Goal: Information Seeking & Learning: Learn about a topic

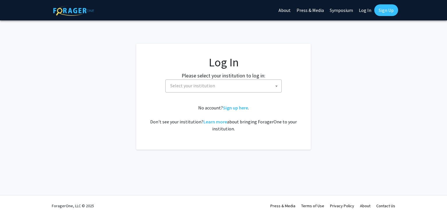
select select
click at [194, 89] on span "Select your institution" at bounding box center [225, 86] width 114 height 12
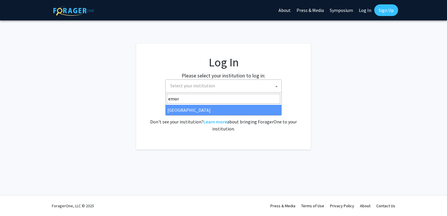
type input "emor"
select select "12"
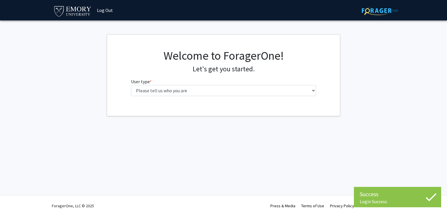
click at [169, 79] on fg-select "User type * required Please tell us who you are Undergraduate Student Master's …" at bounding box center [223, 87] width 185 height 18
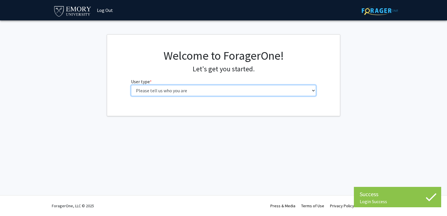
click at [162, 94] on select "Please tell us who you are Undergraduate Student Master's Student Doctoral Cand…" at bounding box center [223, 90] width 185 height 11
select select "1: undergrad"
click at [131, 85] on select "Please tell us who you are Undergraduate Student Master's Student Doctoral Cand…" at bounding box center [223, 90] width 185 height 11
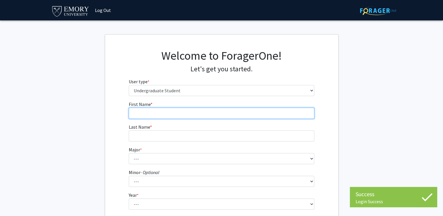
click at [157, 113] on input "First Name * required" at bounding box center [221, 113] width 185 height 11
type input "Ethan"
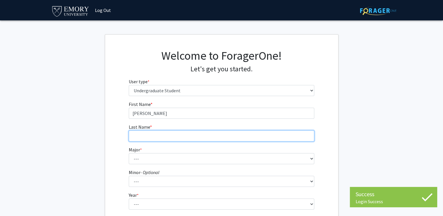
type input "Elbogen"
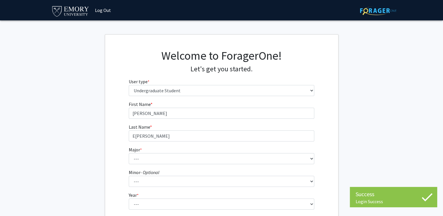
click at [144, 164] on form "First Name * required Ethan Last Name * required Elbogen Major * required --- A…" at bounding box center [221, 172] width 185 height 142
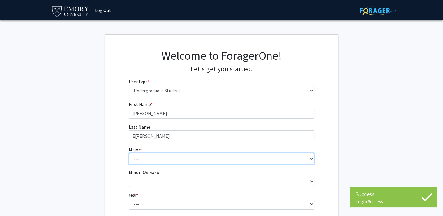
click at [146, 162] on select "--- Accounting African American Studies African Studies American Studies Analyt…" at bounding box center [221, 158] width 185 height 11
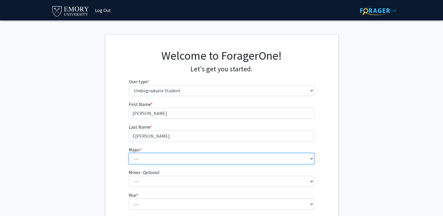
select select "24: 985"
click at [129, 153] on select "--- Accounting African American Studies African Studies American Studies Analyt…" at bounding box center [221, 158] width 185 height 11
click at [154, 156] on select "--- Accounting African American Studies African Studies American Studies Analyt…" at bounding box center [221, 158] width 185 height 11
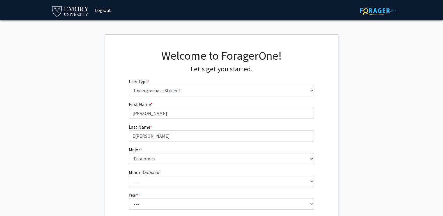
click at [99, 124] on fg-get-started "Welcome to ForagerOne! Let's get you started. User type * required Please tell …" at bounding box center [221, 149] width 443 height 230
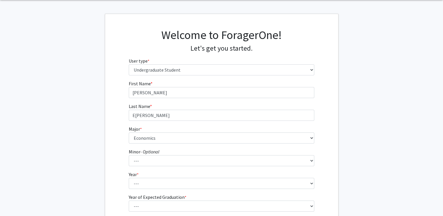
scroll to position [29, 0]
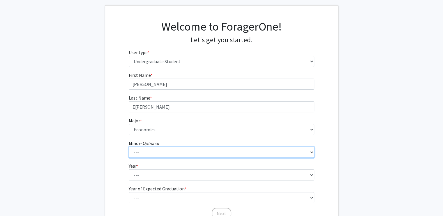
click at [153, 153] on select "--- African American Studies African Studies American Studies Ancient Mediterra…" at bounding box center [221, 152] width 185 height 11
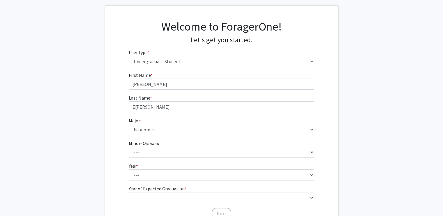
click at [108, 170] on div "First Name * required Ethan Last Name * required Elbogen Major * required --- A…" at bounding box center [221, 146] width 233 height 148
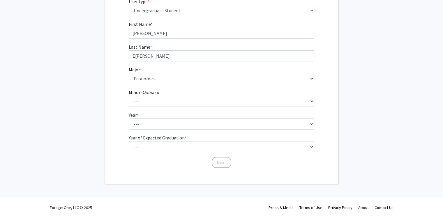
scroll to position [82, 0]
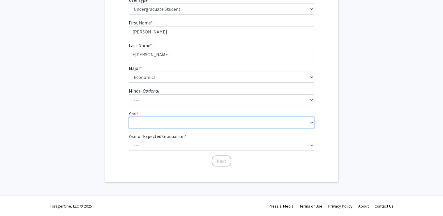
click at [144, 117] on select "--- First-year Sophomore Junior Senior Postbaccalaureate Certificate" at bounding box center [221, 122] width 185 height 11
select select "2: sophomore"
click at [129, 117] on select "--- First-year Sophomore Junior Senior Postbaccalaureate Certificate" at bounding box center [221, 122] width 185 height 11
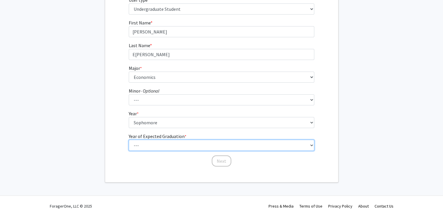
click at [148, 141] on select "--- 2025 2026 2027 2028 2029 2030 2031 2032 2033 2034" at bounding box center [221, 145] width 185 height 11
select select "4: 2028"
click at [129, 140] on select "--- 2025 2026 2027 2028 2029 2030 2031 2032 2033 2034" at bounding box center [221, 145] width 185 height 11
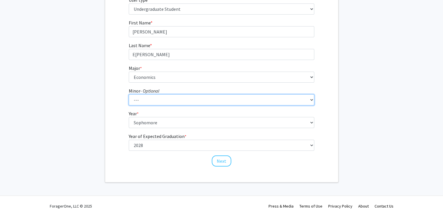
click at [168, 103] on select "--- African American Studies African Studies American Studies Ancient Mediterra…" at bounding box center [221, 99] width 185 height 11
select select "6: 733"
click at [129, 94] on select "--- African American Studies African Studies American Studies Ancient Mediterra…" at bounding box center [221, 99] width 185 height 11
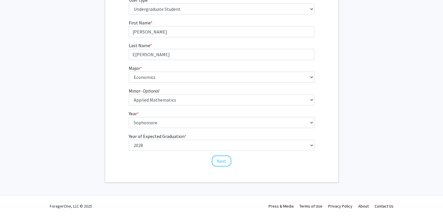
click at [103, 123] on fg-get-started "Welcome to ForagerOne! Let's get you started. User type * required Please tell …" at bounding box center [221, 68] width 443 height 230
click at [212, 161] on button "Next" at bounding box center [222, 160] width 20 height 11
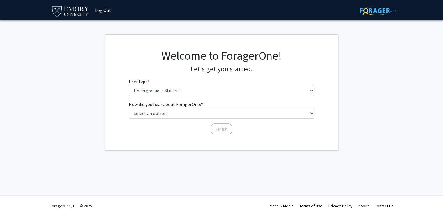
scroll to position [0, 0]
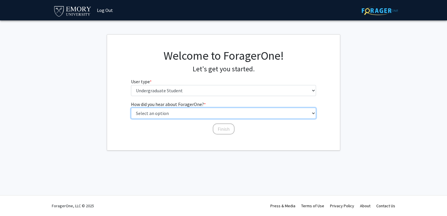
click at [178, 110] on select "Select an option Peer/student recommendation Faculty/staff recommendation Unive…" at bounding box center [223, 113] width 185 height 11
click at [131, 108] on select "Select an option Peer/student recommendation Faculty/staff recommendation Unive…" at bounding box center [223, 113] width 185 height 11
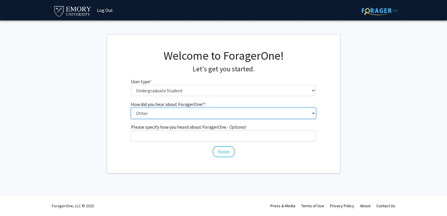
click at [208, 113] on select "Select an option Peer/student recommendation Faculty/staff recommendation Unive…" at bounding box center [223, 113] width 185 height 11
select select "3: university_website"
click at [131, 108] on select "Select an option Peer/student recommendation Faculty/staff recommendation Unive…" at bounding box center [223, 113] width 185 height 11
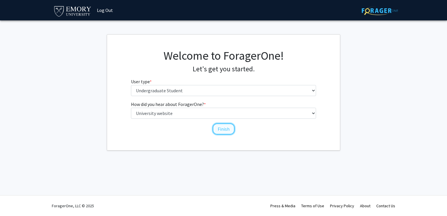
click at [216, 128] on button "Finish" at bounding box center [224, 128] width 22 height 11
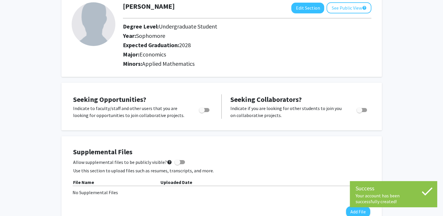
scroll to position [87, 0]
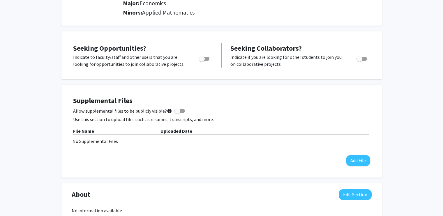
click at [204, 60] on span "Toggle" at bounding box center [202, 59] width 6 height 6
click at [202, 61] on input "Are you actively seeking opportunities?" at bounding box center [201, 61] width 0 height 0
checkbox input "true"
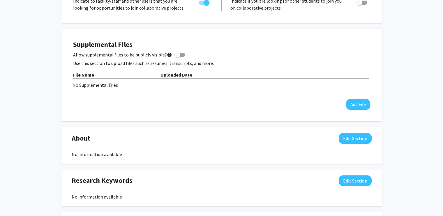
scroll to position [0, 0]
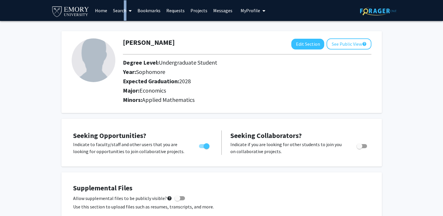
click at [122, 14] on link "Search" at bounding box center [122, 10] width 24 height 20
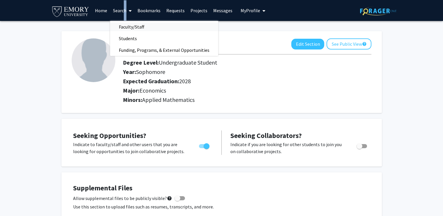
click at [129, 25] on span "Faculty/Staff" at bounding box center [131, 27] width 43 height 12
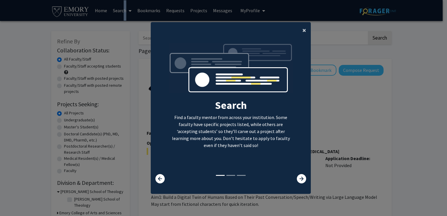
click at [302, 27] on span "×" at bounding box center [304, 30] width 4 height 9
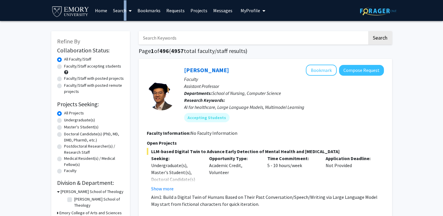
scroll to position [27, 0]
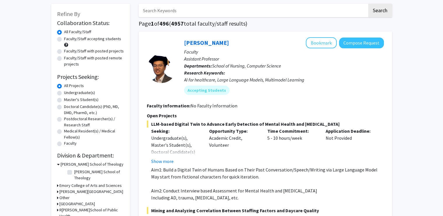
click at [84, 93] on label "Undergraduate(s)" at bounding box center [79, 93] width 31 height 6
click at [68, 93] on input "Undergraduate(s)" at bounding box center [66, 92] width 4 height 4
radio input "true"
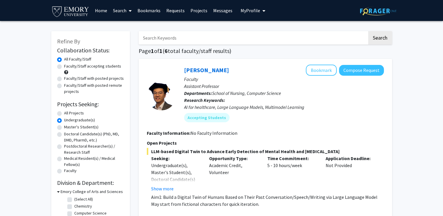
click at [78, 113] on label "All Projects" at bounding box center [74, 113] width 20 height 6
click at [68, 113] on input "All Projects" at bounding box center [66, 112] width 4 height 4
radio input "true"
click at [71, 129] on label "Master's Student(s)" at bounding box center [81, 127] width 34 height 6
click at [68, 128] on input "Master's Student(s)" at bounding box center [66, 126] width 4 height 4
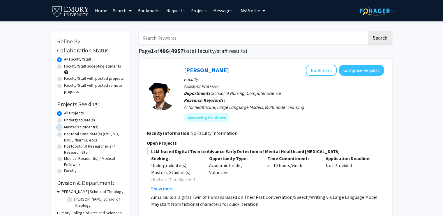
radio input "true"
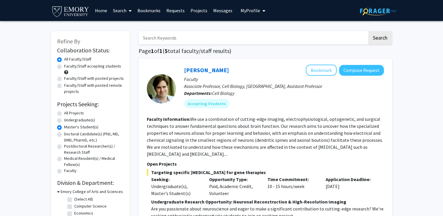
click at [70, 134] on label "Doctoral Candidate(s) (PhD, MD, DMD, PharmD, etc.)" at bounding box center [94, 137] width 60 height 12
click at [68, 134] on input "Doctoral Candidate(s) (PhD, MD, DMD, PharmD, etc.)" at bounding box center [66, 133] width 4 height 4
radio input "true"
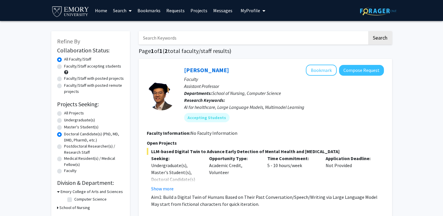
click at [72, 145] on label "Postdoctoral Researcher(s) / Research Staff" at bounding box center [94, 149] width 60 height 12
click at [68, 145] on input "Postdoctoral Researcher(s) / Research Staff" at bounding box center [66, 145] width 4 height 4
radio input "true"
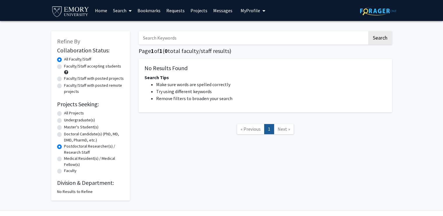
click at [74, 161] on label "Medical Resident(s) / Medical Fellow(s)" at bounding box center [94, 161] width 60 height 12
click at [68, 159] on input "Medical Resident(s) / Medical Fellow(s)" at bounding box center [66, 157] width 4 height 4
radio input "true"
click at [71, 170] on label "Faculty" at bounding box center [70, 171] width 13 height 6
click at [68, 170] on input "Faculty" at bounding box center [66, 170] width 4 height 4
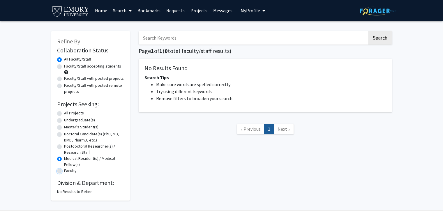
radio input "true"
click at [64, 114] on label "All Projects" at bounding box center [74, 113] width 20 height 6
click at [64, 114] on input "All Projects" at bounding box center [66, 112] width 4 height 4
radio input "true"
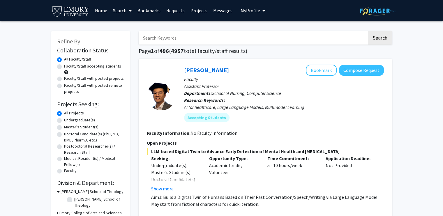
click at [83, 121] on label "Undergraduate(s)" at bounding box center [79, 120] width 31 height 6
click at [68, 121] on input "Undergraduate(s)" at bounding box center [66, 119] width 4 height 4
radio input "true"
click at [76, 115] on label "All Projects" at bounding box center [74, 113] width 20 height 6
click at [68, 114] on input "All Projects" at bounding box center [66, 112] width 4 height 4
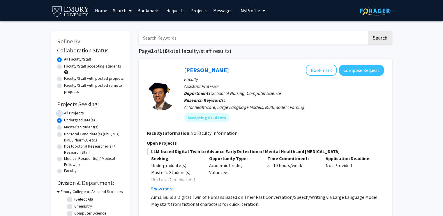
radio input "true"
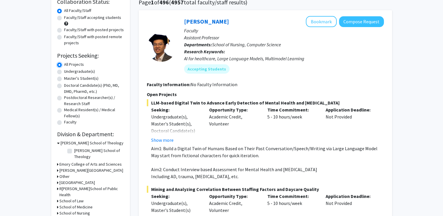
scroll to position [49, 0]
click at [55, 158] on div "Refine By Collaboration Status: Collaboration Status All Faculty/Staff Collabor…" at bounding box center [90, 102] width 79 height 240
click at [57, 161] on icon at bounding box center [57, 164] width 1 height 6
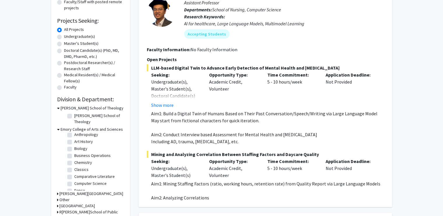
scroll to position [23, 0]
click at [74, 160] on label "Chemistry" at bounding box center [83, 163] width 18 height 6
click at [74, 160] on input "Chemistry" at bounding box center [76, 162] width 4 height 4
checkbox input "true"
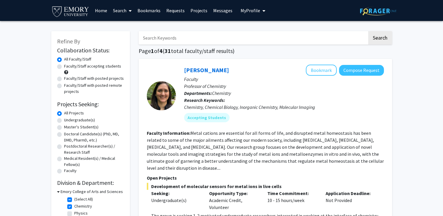
scroll to position [36, 0]
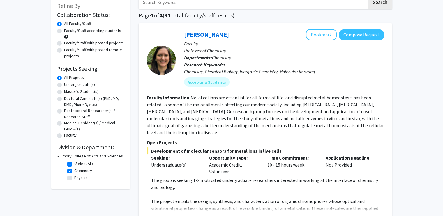
click at [74, 170] on label "Chemistry" at bounding box center [83, 171] width 18 height 6
click at [74, 170] on input "Chemistry" at bounding box center [76, 170] width 4 height 4
checkbox input "false"
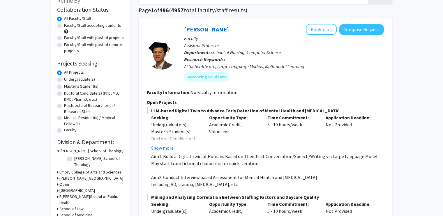
scroll to position [41, 0]
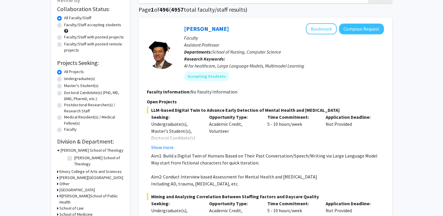
click at [59, 175] on div "Laney Graduate School" at bounding box center [90, 178] width 67 height 6
click at [56, 172] on div "Refine By Collaboration Status: Collaboration Status All Faculty/Staff Collabor…" at bounding box center [90, 110] width 79 height 240
click at [57, 175] on icon at bounding box center [57, 178] width 1 height 6
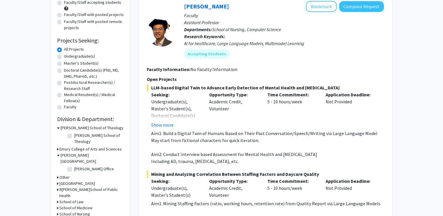
scroll to position [64, 0]
click at [57, 180] on icon at bounding box center [57, 183] width 1 height 6
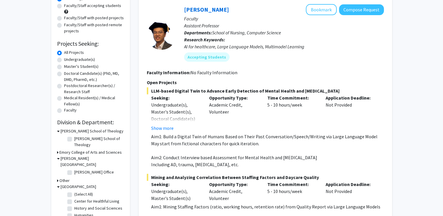
scroll to position [60, 0]
click at [58, 150] on icon at bounding box center [57, 153] width 1 height 6
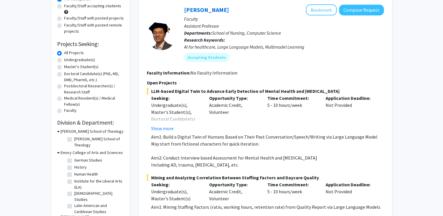
scroll to position [117, 0]
click at [74, 171] on label "History" at bounding box center [80, 169] width 13 height 6
click at [74, 170] on input "History" at bounding box center [76, 168] width 4 height 4
checkbox input "true"
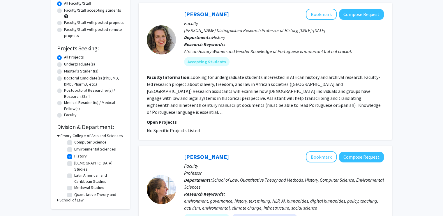
scroll to position [16, 0]
click at [74, 172] on label "Latin American and Caribbean Studies" at bounding box center [98, 178] width 48 height 12
click at [74, 172] on input "Latin American and Caribbean Studies" at bounding box center [76, 174] width 4 height 4
checkbox input "true"
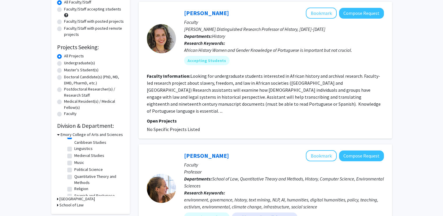
scroll to position [60, 0]
click at [74, 166] on label "Political Science" at bounding box center [88, 169] width 29 height 6
click at [74, 166] on input "Political Science" at bounding box center [76, 168] width 4 height 4
checkbox input "true"
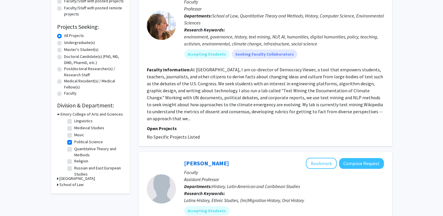
scroll to position [65, 0]
click at [74, 148] on label "Quantitative Theory and Methods" at bounding box center [98, 154] width 48 height 12
click at [74, 148] on input "Quantitative Theory and Methods" at bounding box center [76, 150] width 4 height 4
checkbox input "true"
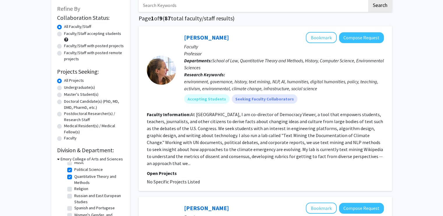
scroll to position [33, 0]
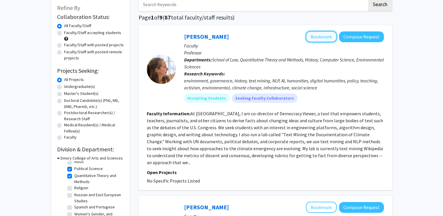
click at [318, 40] on button "Bookmark" at bounding box center [321, 36] width 31 height 11
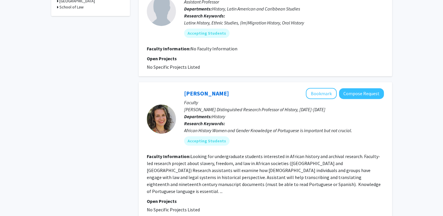
scroll to position [255, 0]
click at [289, 177] on fg-read-more "Looking for undergraduate students interested in African history and archival r…" at bounding box center [264, 173] width 234 height 41
drag, startPoint x: 287, startPoint y: 176, endPoint x: 294, endPoint y: 175, distance: 6.7
click at [294, 175] on section "Faculty Information: Looking for undergraduate students interested in African h…" at bounding box center [265, 174] width 237 height 42
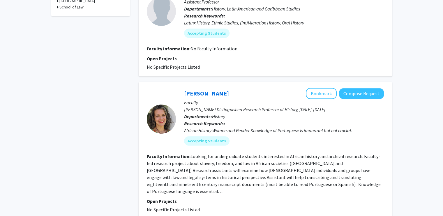
click at [183, 176] on fg-read-more "Looking for undergraduate students interested in African history and archival r…" at bounding box center [264, 173] width 234 height 41
click at [213, 177] on fg-read-more "Looking for undergraduate students interested in African history and archival r…" at bounding box center [264, 173] width 234 height 41
drag, startPoint x: 224, startPoint y: 177, endPoint x: 297, endPoint y: 177, distance: 73.1
click at [297, 177] on section "Faculty Information: Looking for undergraduate students interested in African h…" at bounding box center [265, 174] width 237 height 42
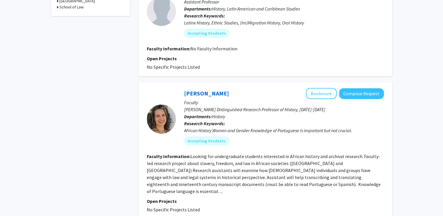
click at [300, 172] on fg-read-more "Looking for undergraduate students interested in African history and archival r…" at bounding box center [264, 173] width 234 height 41
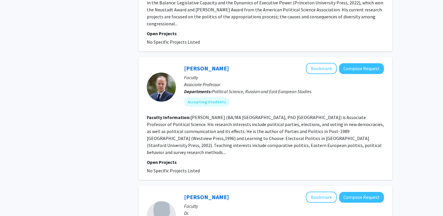
scroll to position [585, 0]
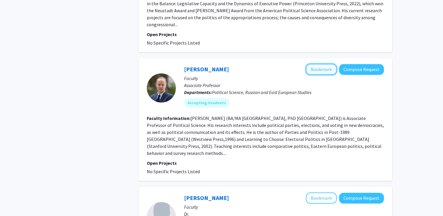
click at [314, 64] on button "Bookmark" at bounding box center [321, 69] width 31 height 11
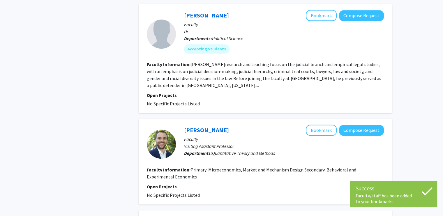
scroll to position [768, 0]
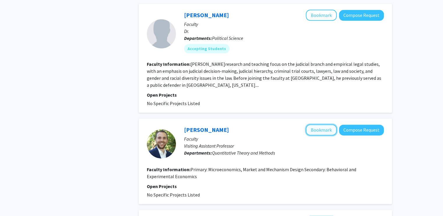
click at [313, 124] on button "Bookmark" at bounding box center [321, 129] width 31 height 11
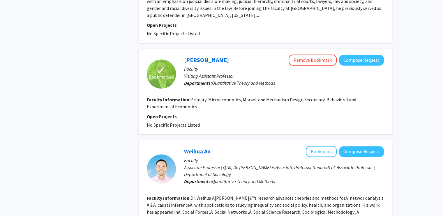
scroll to position [838, 0]
click at [226, 164] on p "Associate Professor | QTM, Dr. Weihua An is Associate Professor (tenured) of, A…" at bounding box center [284, 171] width 200 height 14
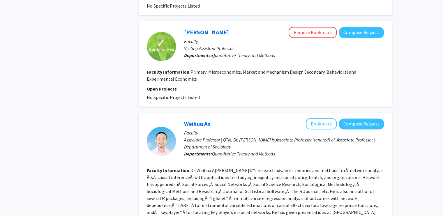
scroll to position [866, 0]
click at [315, 118] on button "Bookmark" at bounding box center [321, 123] width 31 height 11
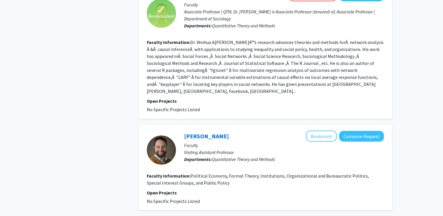
scroll to position [994, 0]
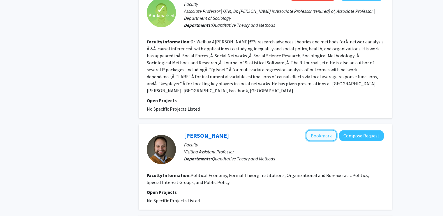
click at [322, 130] on button "Bookmark" at bounding box center [321, 135] width 31 height 11
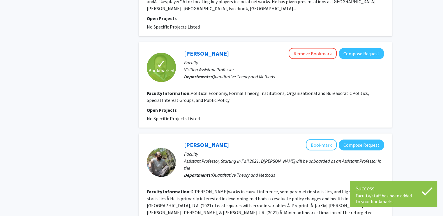
scroll to position [1077, 0]
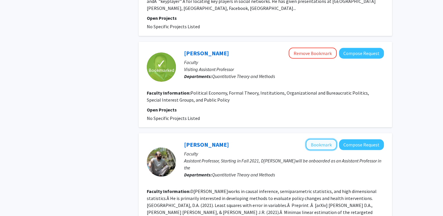
click at [315, 139] on button "Bookmark" at bounding box center [321, 144] width 31 height 11
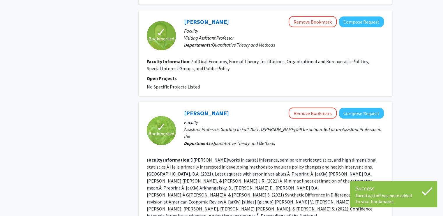
scroll to position [1108, 0]
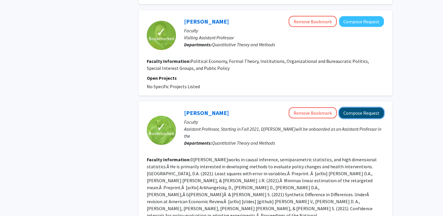
click at [346, 108] on button "Compose Request" at bounding box center [361, 113] width 45 height 11
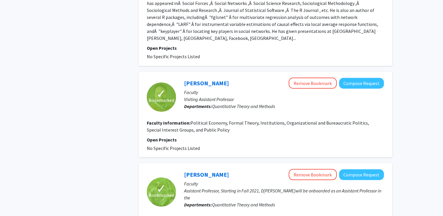
scroll to position [1141, 0]
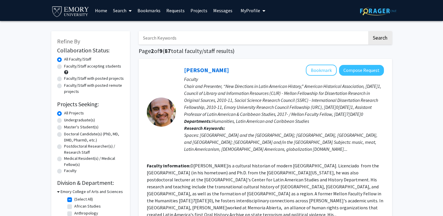
click at [226, 97] on p "Chair and Presenter, “New Directions in Latin American History,” American Histo…" at bounding box center [284, 100] width 200 height 35
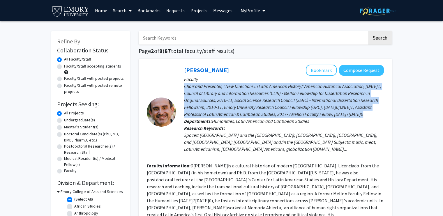
click at [226, 97] on p "Chair and Presenter, “New Directions in Latin American History,” American Histo…" at bounding box center [284, 100] width 200 height 35
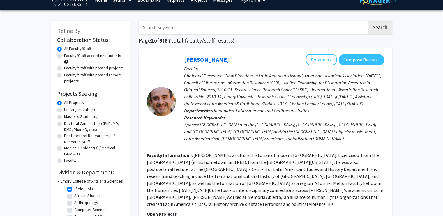
scroll to position [11, 0]
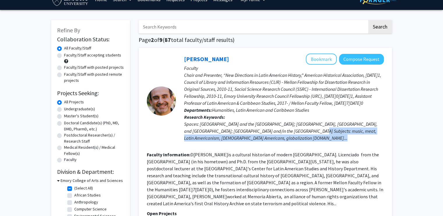
drag, startPoint x: 288, startPoint y: 132, endPoint x: 313, endPoint y: 135, distance: 25.0
click at [313, 135] on div "Pablo Palomino Bookmark Compose Request Faculty Chair and Presenter, “New Direc…" at bounding box center [280, 101] width 208 height 95
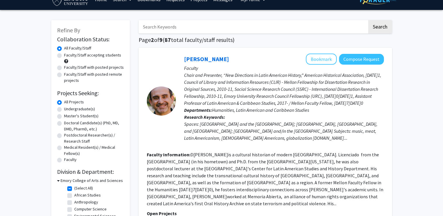
click at [313, 141] on fg-user-badges at bounding box center [284, 142] width 200 height 2
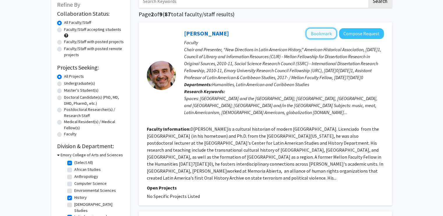
click at [318, 33] on button "Bookmark" at bounding box center [321, 33] width 31 height 11
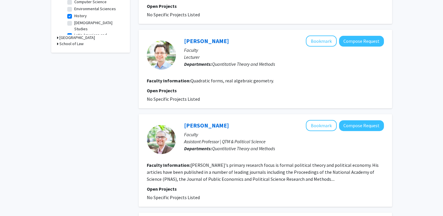
scroll to position [222, 0]
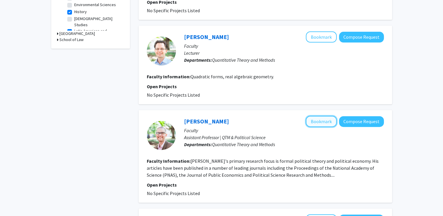
click at [311, 116] on button "Bookmark" at bounding box center [321, 121] width 31 height 11
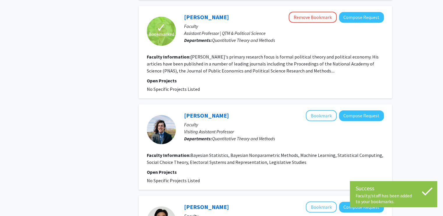
scroll to position [327, 0]
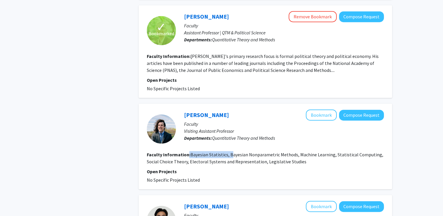
drag, startPoint x: 187, startPoint y: 137, endPoint x: 230, endPoint y: 140, distance: 43.0
click at [230, 151] on section "Faculty Information: Bayesian Statistics, Bayesian Nonparametric Methods, Machi…" at bounding box center [265, 158] width 237 height 14
click at [230, 152] on fg-read-more "Bayesian Statistics, Bayesian Nonparametric Methods, Machine Learning, Statisti…" at bounding box center [265, 158] width 236 height 13
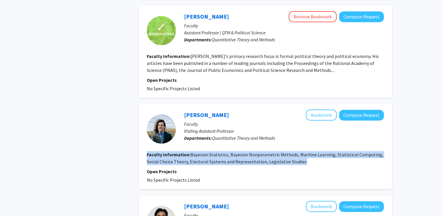
click at [230, 152] on fg-read-more "Bayesian Statistics, Bayesian Nonparametric Methods, Machine Learning, Statisti…" at bounding box center [265, 158] width 236 height 13
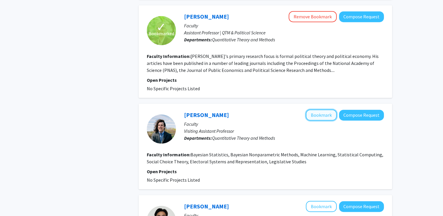
click at [321, 109] on button "Bookmark" at bounding box center [321, 114] width 31 height 11
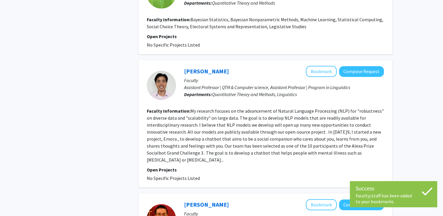
scroll to position [466, 0]
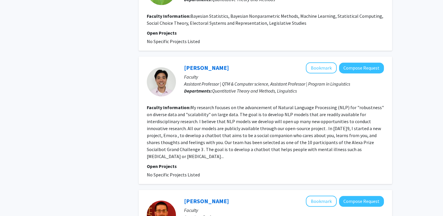
click at [190, 134] on fg-read-more "My research focuses on the advancement of Natural Language Processing (NLP) for…" at bounding box center [265, 131] width 237 height 55
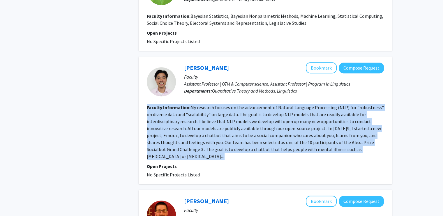
click at [190, 134] on fg-read-more "My research focuses on the advancement of Natural Language Processing (NLP) for…" at bounding box center [265, 131] width 237 height 55
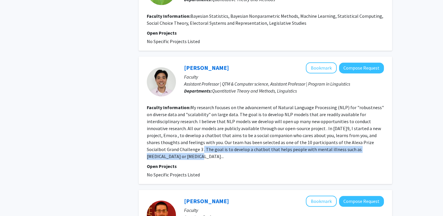
drag, startPoint x: 186, startPoint y: 134, endPoint x: 192, endPoint y: 143, distance: 10.3
click at [192, 143] on section "Faculty Information: My research focuses on the advancement of Natural Language…" at bounding box center [265, 132] width 237 height 56
click at [192, 144] on section "Faculty Information: My research focuses on the advancement of Natural Language…" at bounding box center [265, 132] width 237 height 56
drag, startPoint x: 192, startPoint y: 144, endPoint x: 186, endPoint y: 134, distance: 11.1
click at [186, 134] on section "Faculty Information: My research focuses on the advancement of Natural Language…" at bounding box center [265, 132] width 237 height 56
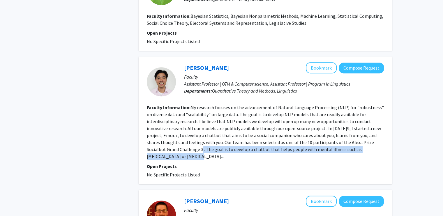
click at [186, 144] on section "Faculty Information: My research focuses on the advancement of Natural Language…" at bounding box center [265, 132] width 237 height 56
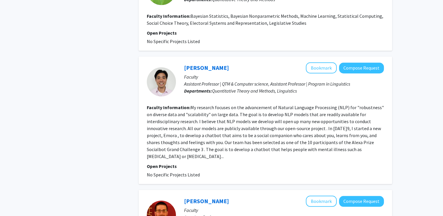
scroll to position [475, 0]
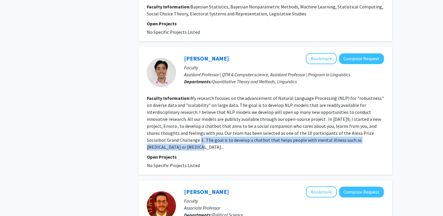
drag, startPoint x: 184, startPoint y: 124, endPoint x: 189, endPoint y: 132, distance: 8.9
click at [189, 132] on section "Faculty Information: My research focuses on the advancement of Natural Language…" at bounding box center [265, 123] width 237 height 56
click at [188, 132] on section "Faculty Information: My research focuses on the advancement of Natural Language…" at bounding box center [265, 123] width 237 height 56
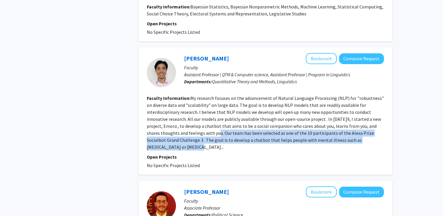
drag, startPoint x: 188, startPoint y: 132, endPoint x: 208, endPoint y: 119, distance: 24.1
click at [208, 119] on section "Faculty Information: My research focuses on the advancement of Natural Language…" at bounding box center [265, 123] width 237 height 56
click at [208, 119] on fg-read-more "My research focuses on the advancement of Natural Language Processing (NLP) for…" at bounding box center [265, 122] width 237 height 55
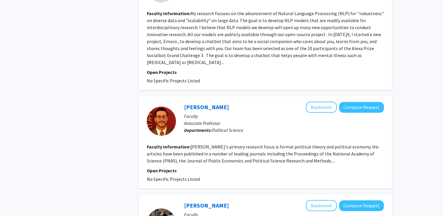
scroll to position [559, 0]
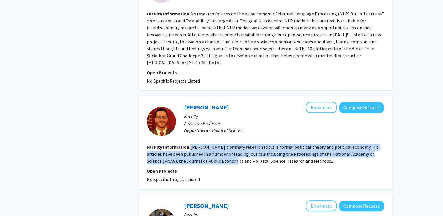
drag, startPoint x: 191, startPoint y: 127, endPoint x: 225, endPoint y: 144, distance: 37.4
click at [225, 144] on fg-search-faculty "Pablo Montagnes Bookmark Compose Request Faculty Associate Professor Department…" at bounding box center [265, 142] width 237 height 81
click at [225, 144] on fg-read-more "Montagnes's primary research focus is formal political theory and political eco…" at bounding box center [263, 154] width 232 height 20
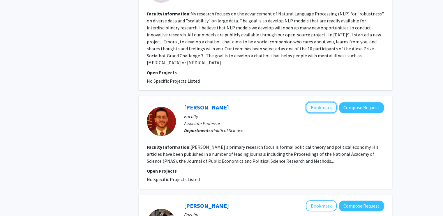
click at [311, 102] on button "Bookmark" at bounding box center [321, 107] width 31 height 11
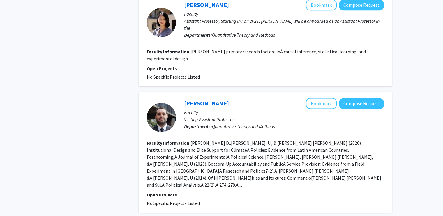
scroll to position [760, 0]
click at [352, 98] on button "Compose Request" at bounding box center [361, 103] width 45 height 11
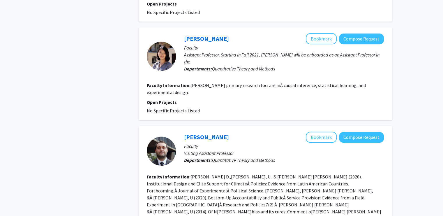
scroll to position [727, 0]
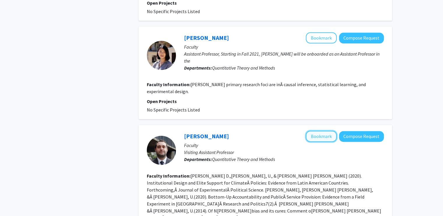
drag, startPoint x: 329, startPoint y: 116, endPoint x: 316, endPoint y: 114, distance: 13.4
click at [316, 131] on button "Bookmark" at bounding box center [321, 136] width 31 height 11
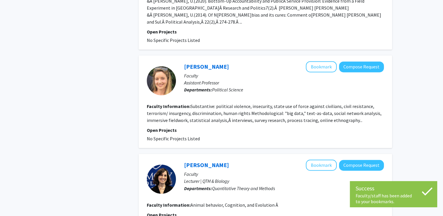
scroll to position [923, 0]
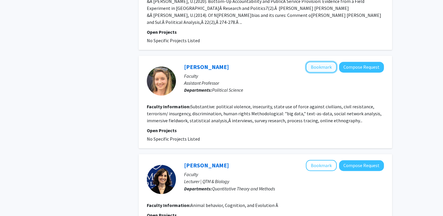
click at [322, 61] on button "Bookmark" at bounding box center [321, 66] width 31 height 11
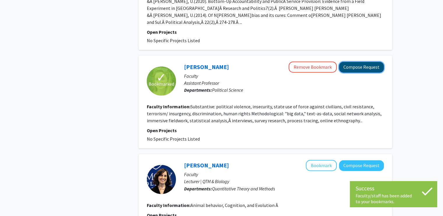
click at [344, 62] on button "Compose Request" at bounding box center [361, 67] width 45 height 11
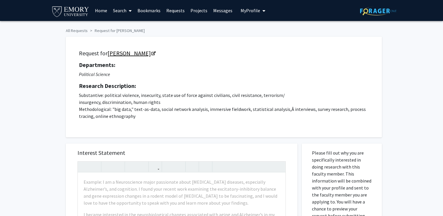
click at [130, 54] on link "Emily Gade" at bounding box center [130, 52] width 47 height 7
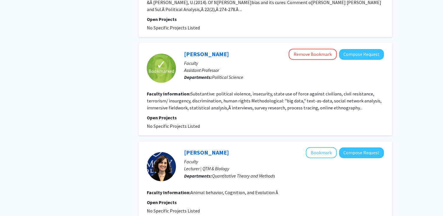
scroll to position [966, 0]
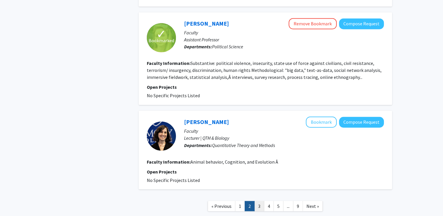
click at [261, 201] on link "3" at bounding box center [259, 206] width 10 height 10
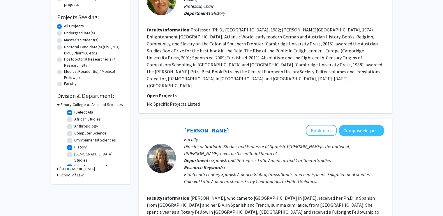
scroll to position [131, 0]
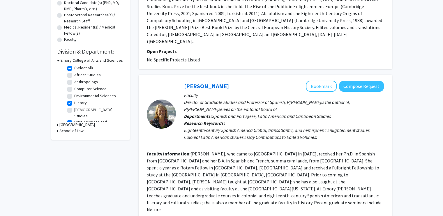
click at [280, 156] on fg-read-more "Professor Karen Stolley, who came to Emory in 1992, received her Ph.D. in Spani…" at bounding box center [264, 182] width 235 height 62
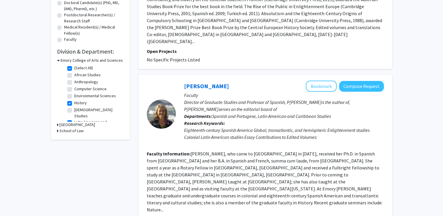
click at [285, 165] on fg-read-more "Professor Karen Stolley, who came to Emory in 1992, received her Ph.D. in Spani…" at bounding box center [264, 182] width 235 height 62
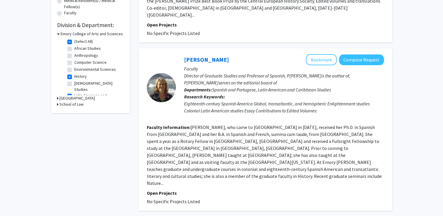
scroll to position [158, 0]
click at [348, 54] on button "Compose Request" at bounding box center [361, 59] width 45 height 11
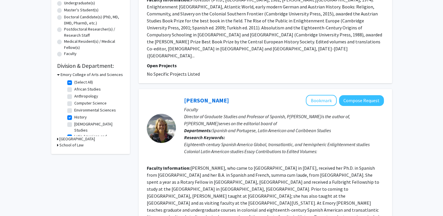
scroll to position [148, 0]
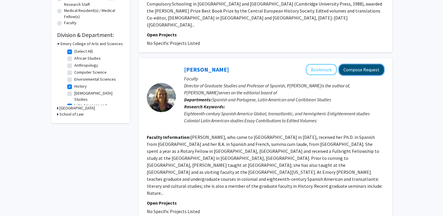
click at [365, 64] on button "Compose Request" at bounding box center [361, 69] width 45 height 11
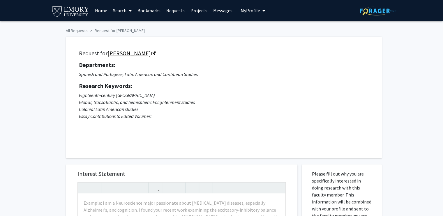
click at [130, 51] on link "Karen Stolley" at bounding box center [130, 52] width 47 height 7
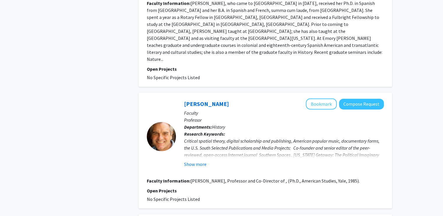
scroll to position [282, 0]
click at [206, 160] on div "Show more" at bounding box center [284, 163] width 200 height 7
click at [202, 160] on button "Show more" at bounding box center [195, 163] width 22 height 7
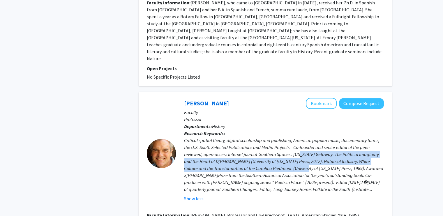
drag, startPoint x: 300, startPoint y: 127, endPoint x: 304, endPoint y: 143, distance: 15.5
click at [304, 143] on div "Critical spatial theory, digital scholarship and publishing, American popular m…" at bounding box center [284, 165] width 200 height 56
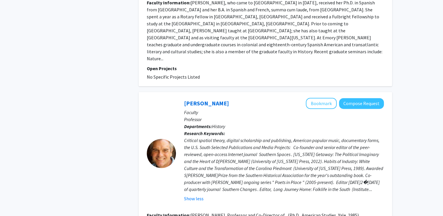
click at [304, 143] on div "Critical spatial theory, digital scholarship and publishing, American popular m…" at bounding box center [284, 165] width 200 height 56
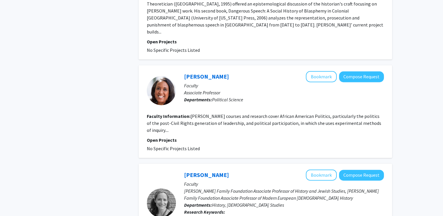
scroll to position [767, 0]
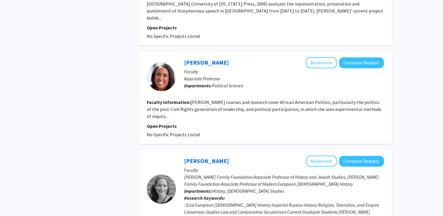
click at [242, 188] on span "History, Jewish Studies" at bounding box center [248, 191] width 72 height 6
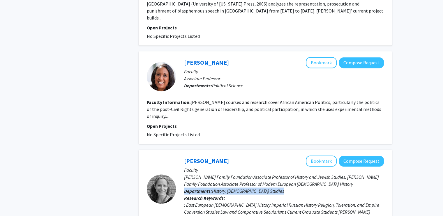
click at [242, 188] on span "History, Jewish Studies" at bounding box center [248, 191] width 72 height 6
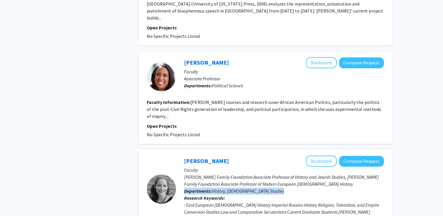
click at [242, 188] on span "History, Jewish Studies" at bounding box center [248, 191] width 72 height 6
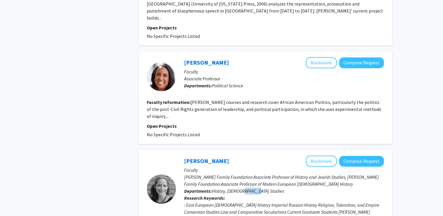
click at [242, 188] on span "History, Jewish Studies" at bounding box center [248, 191] width 72 height 6
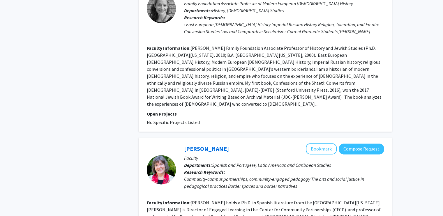
scroll to position [948, 0]
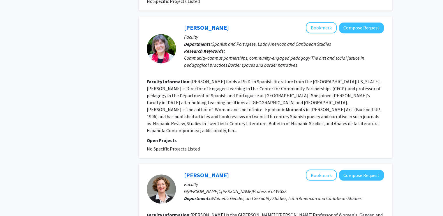
scroll to position [1069, 0]
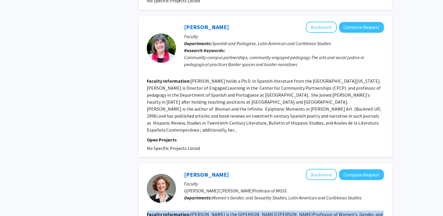
click at [355, 169] on button "Compose Request" at bounding box center [361, 174] width 45 height 11
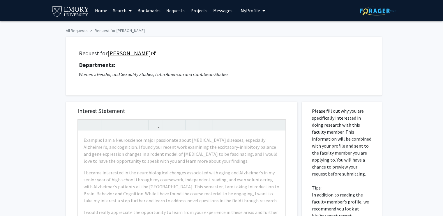
click at [143, 53] on link "Carla Freeman" at bounding box center [130, 52] width 47 height 7
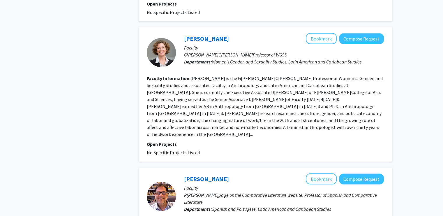
scroll to position [1155, 0]
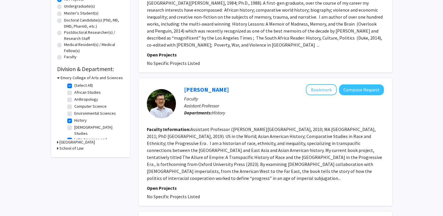
scroll to position [115, 0]
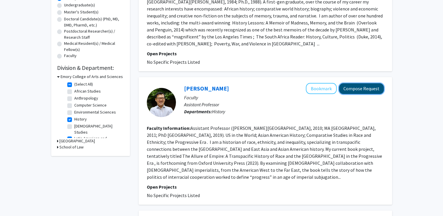
click at [348, 83] on button "Compose Request" at bounding box center [361, 88] width 45 height 11
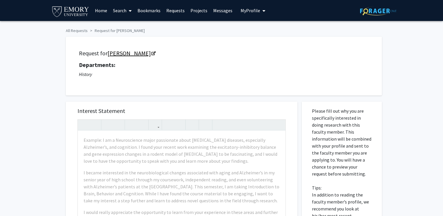
click at [123, 52] on link "[PERSON_NAME]" at bounding box center [130, 52] width 47 height 7
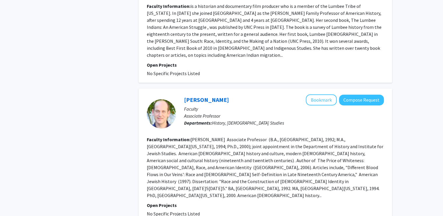
scroll to position [373, 0]
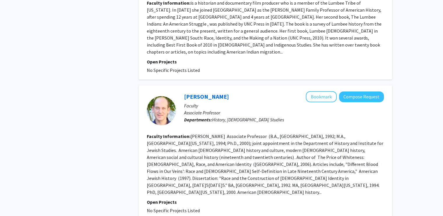
click at [226, 140] on fg-read-more "Eric L. Goldstein, Associate Professor (B.A., Emory University, 1992; M.A., Uni…" at bounding box center [265, 164] width 236 height 62
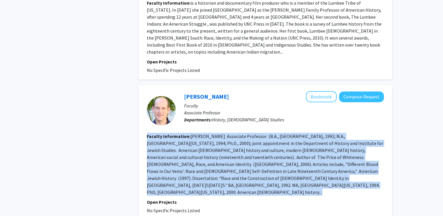
click at [226, 140] on fg-read-more "Eric L. Goldstein, Associate Professor (B.A., Emory University, 1992; M.A., Uni…" at bounding box center [265, 164] width 236 height 62
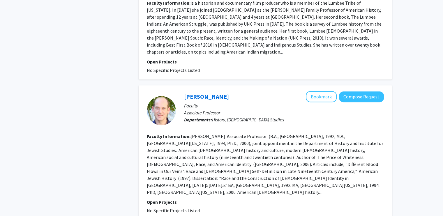
click at [226, 140] on fg-read-more "Eric L. Goldstein, Associate Professor (B.A., Emory University, 1992; M.A., Uni…" at bounding box center [265, 164] width 236 height 62
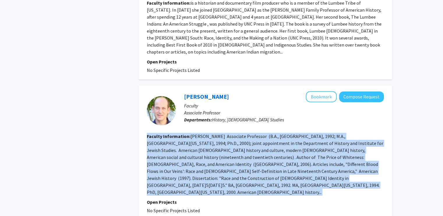
click at [226, 140] on fg-read-more "Eric L. Goldstein, Associate Professor (B.A., Emory University, 1992; M.A., Uni…" at bounding box center [265, 164] width 236 height 62
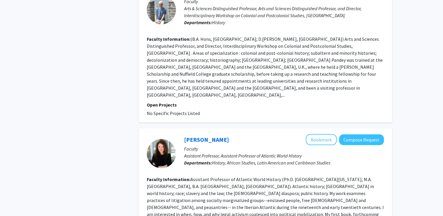
scroll to position [1169, 0]
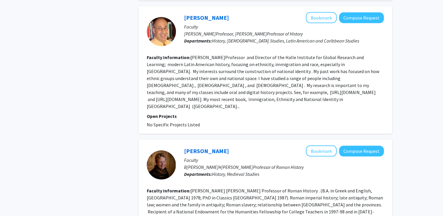
scroll to position [1134, 0]
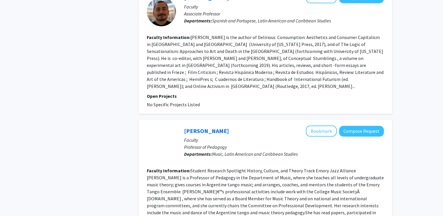
scroll to position [474, 0]
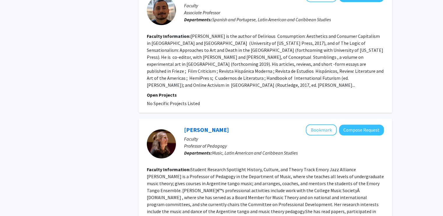
click at [270, 173] on fg-read-more "Student Research Spotlight History, Culture, and Theory Track Emory Jazz Allian…" at bounding box center [265, 194] width 237 height 55
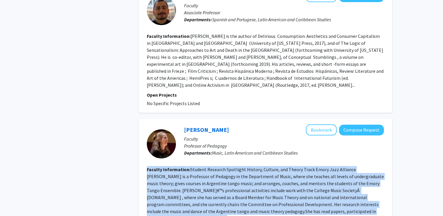
click at [270, 173] on fg-read-more "Student Research Spotlight History, Culture, and Theory Track Emory Jazz Allian…" at bounding box center [265, 194] width 237 height 55
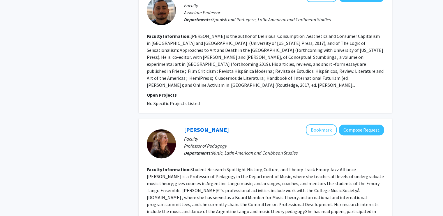
scroll to position [475, 0]
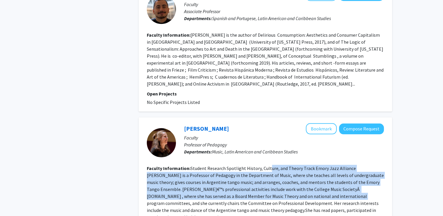
drag, startPoint x: 268, startPoint y: 145, endPoint x: 302, endPoint y: 174, distance: 44.4
click at [301, 174] on fg-read-more "Student Research Spotlight History, Culture, and Theory Track Emory Jazz Allian…" at bounding box center [265, 192] width 237 height 55
click at [302, 175] on fg-read-more "Student Research Spotlight History, Culture, and Theory Track Emory Jazz Allian…" at bounding box center [265, 192] width 237 height 55
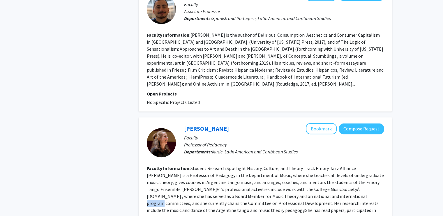
click at [302, 175] on fg-read-more "Student Research Spotlight History, Culture, and Theory Track Emory Jazz Allian…" at bounding box center [265, 192] width 237 height 55
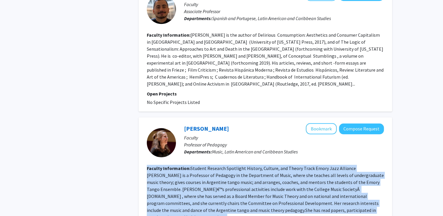
click at [302, 175] on fg-read-more "Student Research Spotlight History, Culture, and Theory Track Emory Jazz Allian…" at bounding box center [265, 192] width 237 height 55
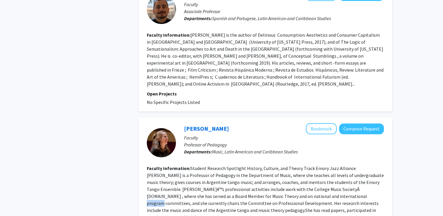
click at [302, 175] on fg-read-more "Student Research Spotlight History, Culture, and Theory Track Emory Jazz Allian…" at bounding box center [265, 192] width 237 height 55
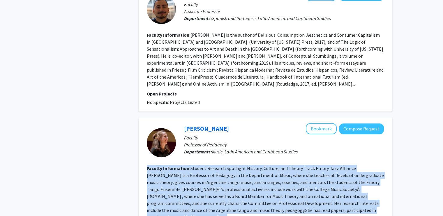
click at [302, 175] on fg-read-more "Student Research Spotlight History, Culture, and Theory Track Emory Jazz Allian…" at bounding box center [265, 192] width 237 height 55
click at [302, 176] on fg-read-more "Student Research Spotlight History, Culture, and Theory Track Emory Jazz Allian…" at bounding box center [265, 192] width 237 height 55
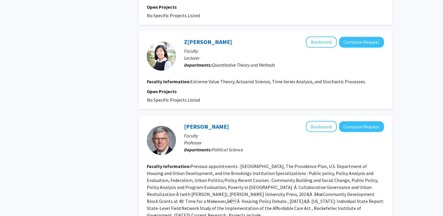
scroll to position [991, 0]
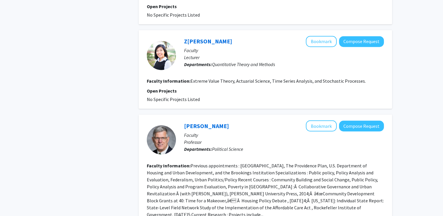
click at [199, 162] on section "Faculty Information: Previous appointments : Brown University, The Providence P…" at bounding box center [265, 190] width 237 height 56
drag, startPoint x: 199, startPoint y: 159, endPoint x: 196, endPoint y: 162, distance: 4.1
click at [196, 162] on section "Faculty Information: Previous appointments : Brown University, The Providence P…" at bounding box center [265, 190] width 237 height 56
click at [196, 162] on fg-read-more "Previous appointments : Brown University, The Providence Plan, U.S. Department …" at bounding box center [265, 189] width 237 height 55
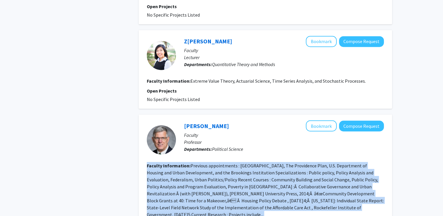
click at [196, 162] on fg-read-more "Previous appointments : Brown University, The Providence Plan, U.S. Department …" at bounding box center [265, 189] width 237 height 55
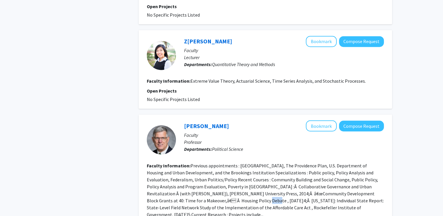
click at [196, 162] on fg-read-more "Previous appointments : Brown University, The Providence Plan, U.S. Department …" at bounding box center [265, 189] width 237 height 55
click at [315, 120] on button "Bookmark" at bounding box center [321, 125] width 31 height 11
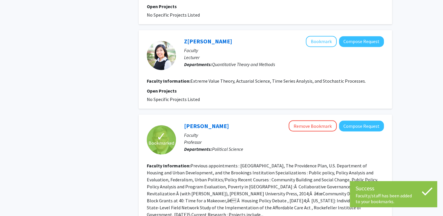
scroll to position [1036, 0]
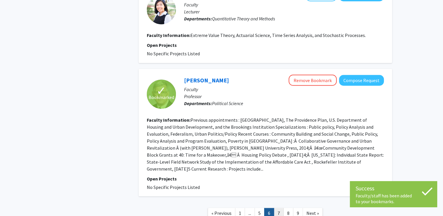
click at [277, 208] on link "7" at bounding box center [279, 213] width 10 height 10
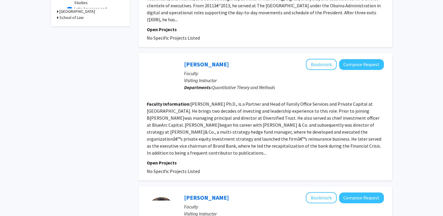
scroll to position [245, 0]
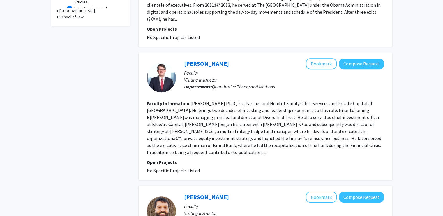
click at [228, 120] on section "Faculty Information: Mark Bell, Ph.D., is a Partner and Head of Family Office S…" at bounding box center [265, 128] width 237 height 56
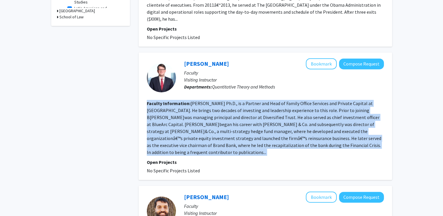
click at [228, 120] on section "Faculty Information: Mark Bell, Ph.D., is a Partner and Head of Family Office S…" at bounding box center [265, 128] width 237 height 56
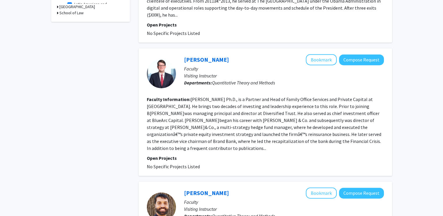
scroll to position [249, 0]
click at [214, 96] on fg-read-more "Mark Bell, Ph.D., is a Partner and Head of Family Office Services and Private C…" at bounding box center [264, 123] width 234 height 55
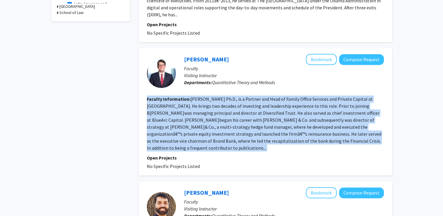
click at [214, 96] on fg-read-more "Mark Bell, Ph.D., is a Partner and Head of Family Office Services and Private C…" at bounding box center [264, 123] width 234 height 55
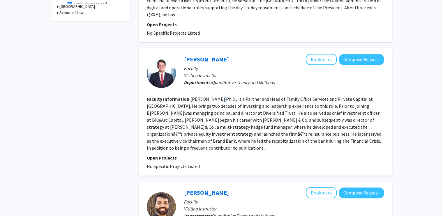
click at [214, 96] on fg-read-more "Mark Bell, Ph.D., is a Partner and Head of Family Office Services and Private C…" at bounding box center [264, 123] width 234 height 55
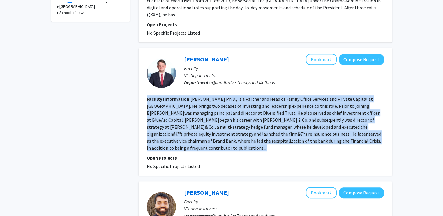
click at [214, 96] on fg-read-more "Mark Bell, Ph.D., is a Partner and Head of Family Office Services and Private C…" at bounding box center [264, 123] width 234 height 55
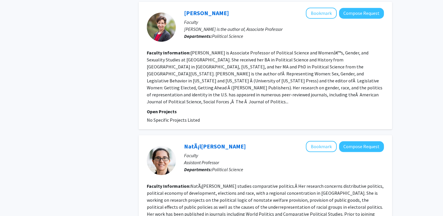
scroll to position [616, 0]
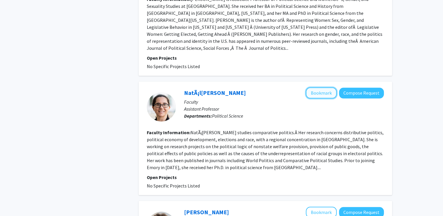
click at [314, 87] on button "Bookmark" at bounding box center [321, 92] width 31 height 11
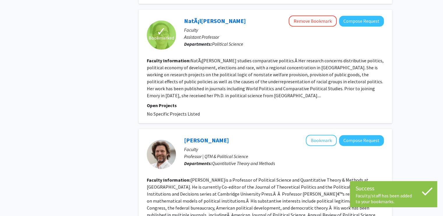
scroll to position [702, 0]
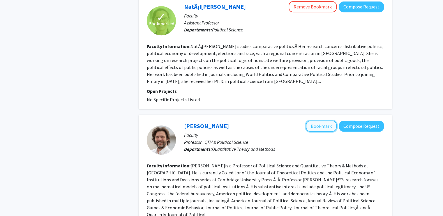
click at [322, 121] on button "Bookmark" at bounding box center [321, 126] width 31 height 11
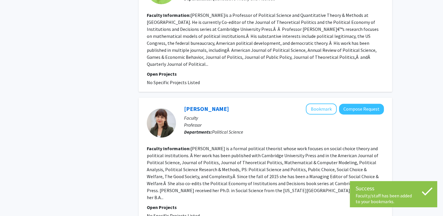
scroll to position [852, 0]
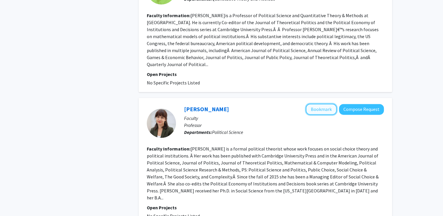
click at [316, 104] on button "Bookmark" at bounding box center [321, 109] width 31 height 11
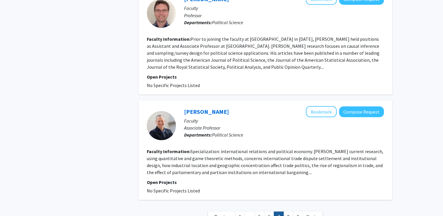
scroll to position [1096, 0]
click at [324, 106] on button "Bookmark" at bounding box center [321, 111] width 31 height 11
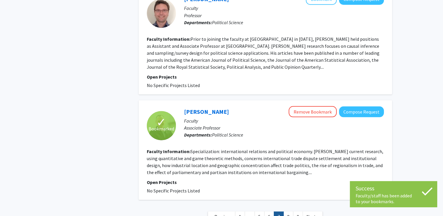
click at [226, 106] on div "Eric Reinhardt Remove Bookmark Compose Request" at bounding box center [284, 111] width 200 height 11
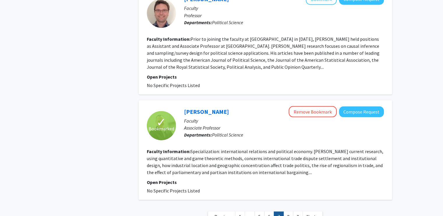
click at [227, 106] on div "Eric Reinhardt Remove Bookmark Compose Request" at bounding box center [284, 111] width 200 height 11
click at [289, 211] on link "8" at bounding box center [288, 216] width 10 height 10
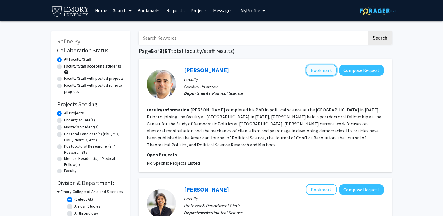
click at [308, 71] on button "Bookmark" at bounding box center [321, 70] width 31 height 11
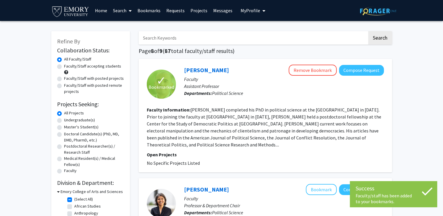
click at [156, 129] on fg-read-more "Miguel R. Rueda completed his PhD in political science at the University of Roc…" at bounding box center [264, 127] width 234 height 41
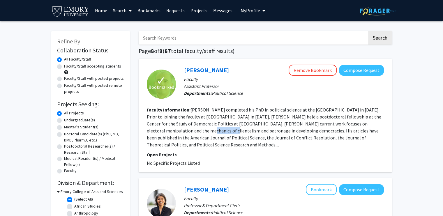
click at [156, 129] on fg-read-more "Miguel R. Rueda completed his PhD in political science at the University of Roc…" at bounding box center [264, 127] width 234 height 41
copy fg-read-more "clientelism"
click at [261, 129] on fg-read-more "Miguel R. Rueda completed his PhD in political science at the University of Roc…" at bounding box center [264, 127] width 234 height 41
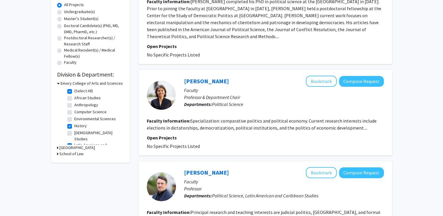
scroll to position [109, 0]
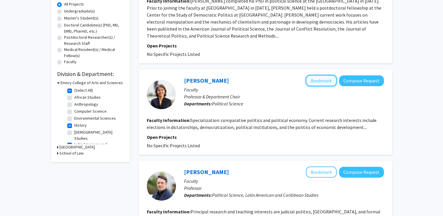
click at [321, 81] on button "Bookmark" at bounding box center [321, 80] width 31 height 11
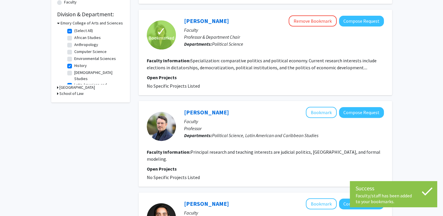
scroll to position [171, 0]
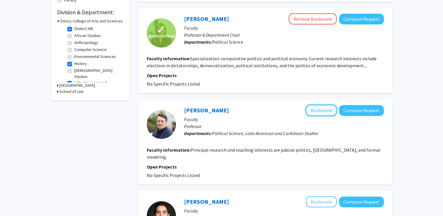
click at [310, 111] on button "Bookmark" at bounding box center [321, 110] width 31 height 11
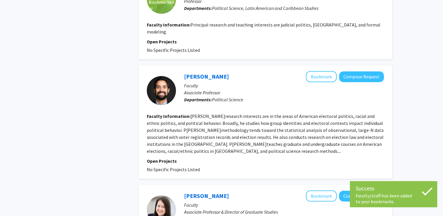
scroll to position [296, 0]
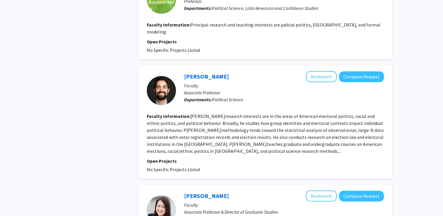
click at [310, 113] on section "Faculty Information: Bernard L. Fraga's research interests are in the areas of …" at bounding box center [265, 134] width 237 height 42
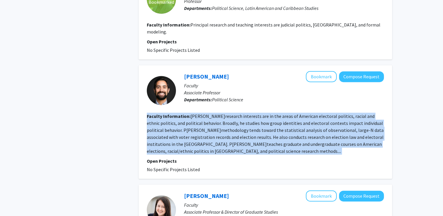
click at [310, 113] on section "Faculty Information: Bernard L. Fraga's research interests are in the areas of …" at bounding box center [265, 134] width 237 height 42
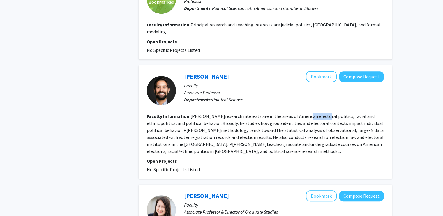
click at [310, 113] on section "Faculty Information: Bernard L. Fraga's research interests are in the areas of …" at bounding box center [265, 134] width 237 height 42
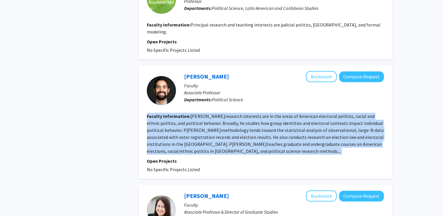
click at [310, 113] on section "Faculty Information: Bernard L. Fraga's research interests are in the areas of …" at bounding box center [265, 134] width 237 height 42
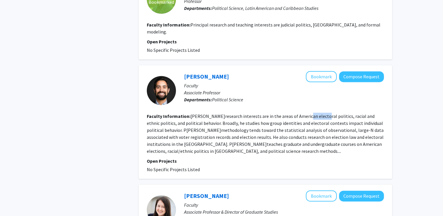
click at [310, 113] on section "Faculty Information: Bernard L. Fraga's research interests are in the areas of …" at bounding box center [265, 134] width 237 height 42
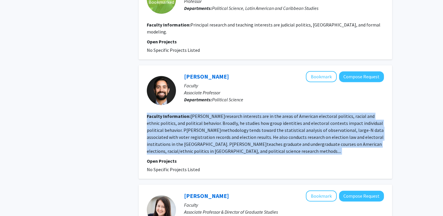
click at [310, 113] on section "Faculty Information: Bernard L. Fraga's research interests are in the areas of …" at bounding box center [265, 134] width 237 height 42
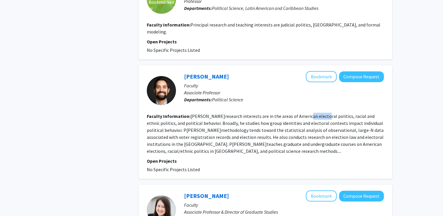
click at [310, 113] on section "Faculty Information: Bernard L. Fraga's research interests are in the areas of …" at bounding box center [265, 134] width 237 height 42
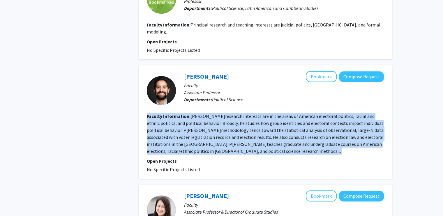
click at [310, 113] on section "Faculty Information: Bernard L. Fraga's research interests are in the areas of …" at bounding box center [265, 134] width 237 height 42
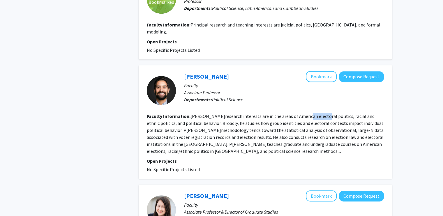
click at [310, 113] on section "Faculty Information: Bernard L. Fraga's research interests are in the areas of …" at bounding box center [265, 134] width 237 height 42
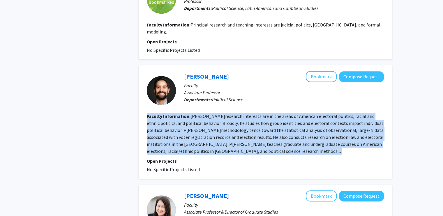
click at [310, 113] on section "Faculty Information: Bernard L. Fraga's research interests are in the areas of …" at bounding box center [265, 134] width 237 height 42
click at [309, 113] on section "Faculty Information: Bernard L. Fraga's research interests are in the areas of …" at bounding box center [265, 134] width 237 height 42
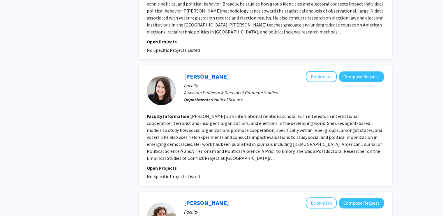
scroll to position [415, 0]
click at [323, 71] on button "Bookmark" at bounding box center [321, 76] width 31 height 11
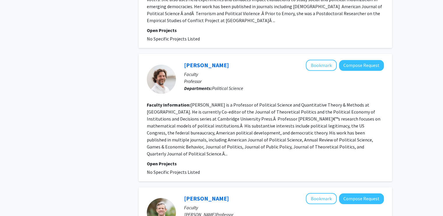
scroll to position [554, 0]
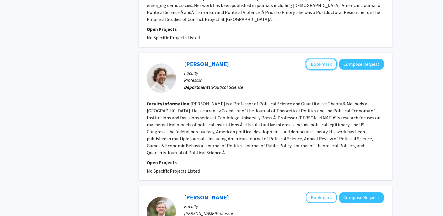
click at [311, 59] on button "Bookmark" at bounding box center [321, 64] width 31 height 11
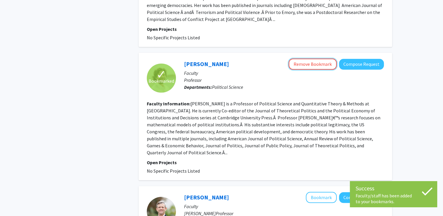
click at [311, 59] on button "Remove Bookmark" at bounding box center [312, 64] width 48 height 11
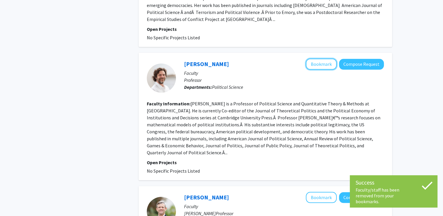
click at [311, 59] on button "Bookmark" at bounding box center [321, 64] width 31 height 11
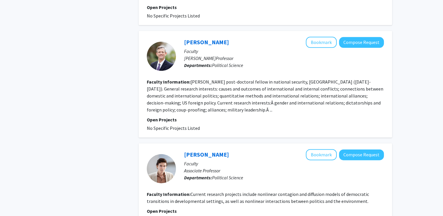
scroll to position [708, 0]
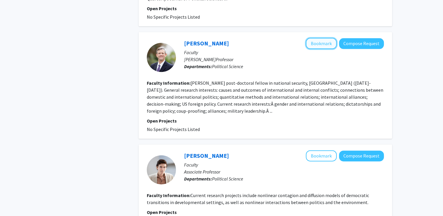
click at [321, 38] on button "Bookmark" at bounding box center [321, 43] width 31 height 11
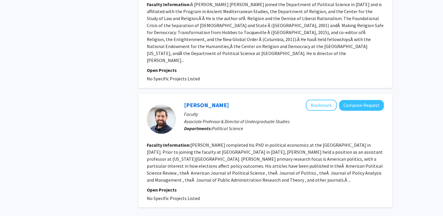
scroll to position [991, 0]
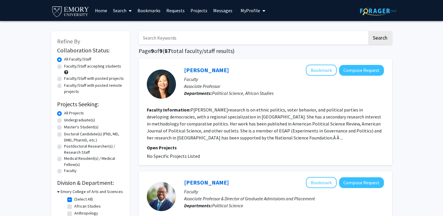
click at [146, 11] on link "Bookmarks" at bounding box center [148, 10] width 29 height 20
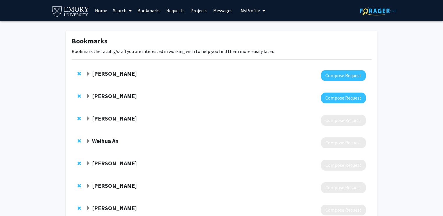
click at [125, 120] on strong "Martin Van der Linden" at bounding box center [114, 118] width 45 height 7
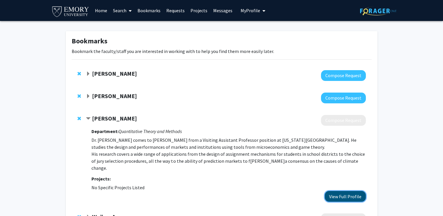
click at [334, 191] on button "View Full Profile" at bounding box center [345, 196] width 41 height 11
click at [103, 71] on strong "Jo Guldi" at bounding box center [114, 73] width 45 height 7
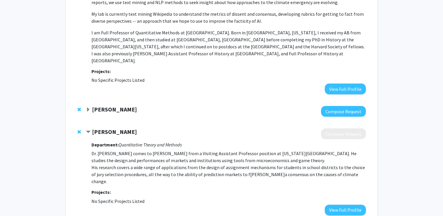
scroll to position [126, 0]
click at [94, 105] on strong "Hubert Tworzecki" at bounding box center [114, 108] width 45 height 7
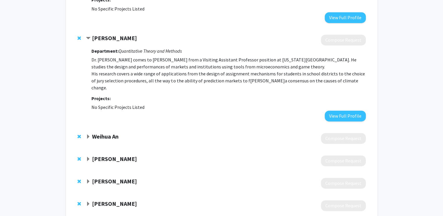
scroll to position [309, 0]
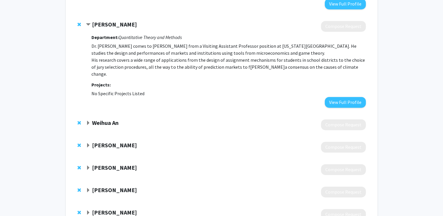
click at [102, 119] on strong "Weihua An" at bounding box center [105, 122] width 26 height 7
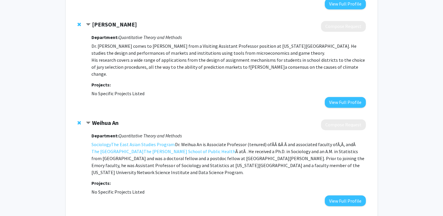
scroll to position [399, 0]
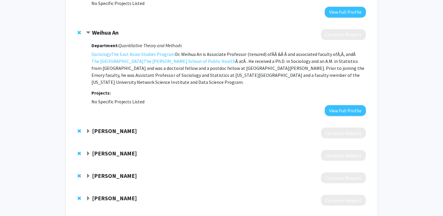
click at [103, 127] on strong "Gregory Sasso" at bounding box center [114, 130] width 45 height 7
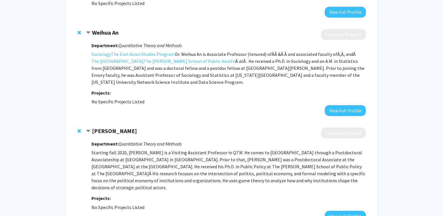
scroll to position [481, 0]
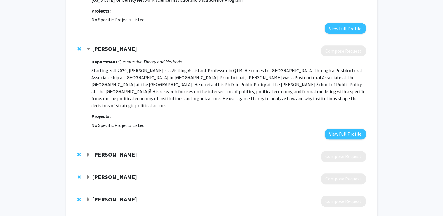
click at [104, 151] on div at bounding box center [225, 156] width 279 height 11
click at [104, 151] on strong "David Hirshberg" at bounding box center [114, 154] width 45 height 7
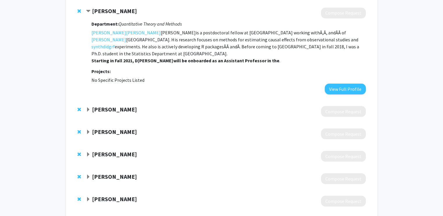
scroll to position [625, 0]
click at [107, 105] on strong "Pablo Palomino" at bounding box center [114, 108] width 45 height 7
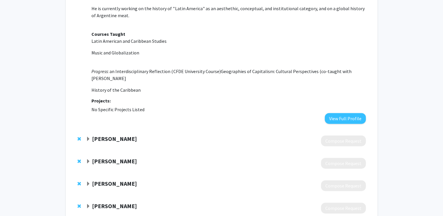
scroll to position [836, 0]
click at [116, 135] on strong "Pablo Montagnes" at bounding box center [114, 138] width 45 height 7
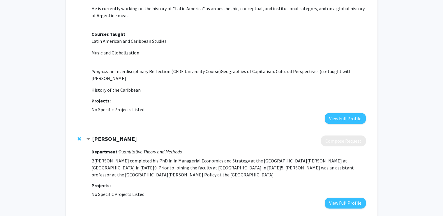
scroll to position [899, 0]
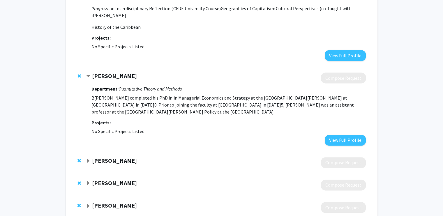
click at [109, 157] on strong "Kevin McAlister" at bounding box center [114, 160] width 45 height 7
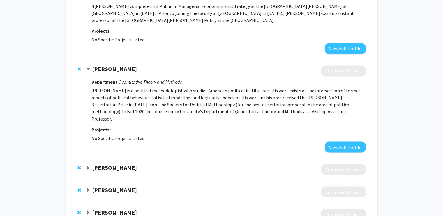
scroll to position [991, 0]
click at [109, 163] on strong "Pablo Montagnes" at bounding box center [114, 166] width 45 height 7
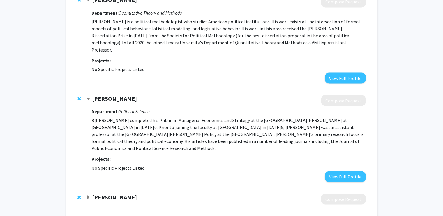
scroll to position [1061, 0]
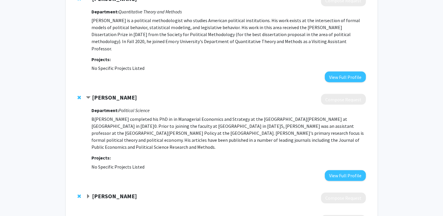
click at [125, 192] on strong "Umberto Mignozzetti" at bounding box center [114, 195] width 45 height 7
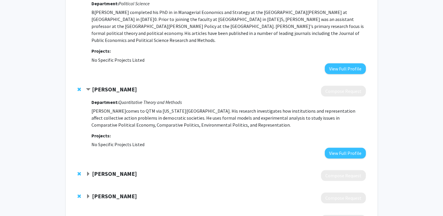
click at [112, 170] on strong "Emily Gade" at bounding box center [114, 173] width 45 height 7
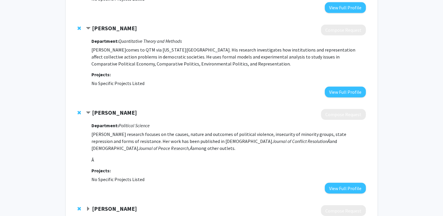
scroll to position [1228, 0]
drag, startPoint x: 105, startPoint y: 164, endPoint x: 102, endPoint y: 156, distance: 7.6
click at [102, 205] on div "Chris Suh Compose Request" at bounding box center [225, 210] width 279 height 11
click at [102, 205] on strong "[PERSON_NAME]" at bounding box center [114, 208] width 45 height 7
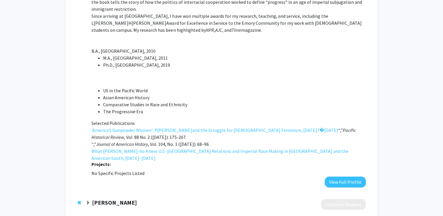
scroll to position [1500, 0]
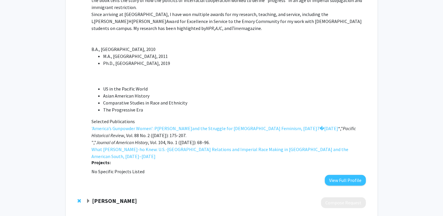
click at [95, 197] on strong "Michael Rich" at bounding box center [114, 200] width 45 height 7
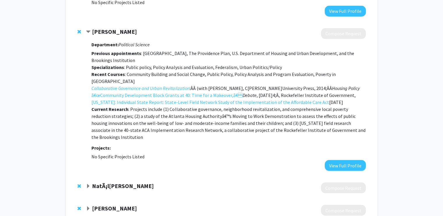
scroll to position [1692, 0]
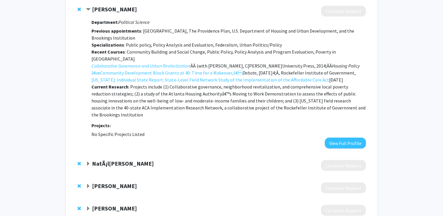
click at [99, 160] on strong "NatÃ¡lia Bueno" at bounding box center [123, 163] width 62 height 7
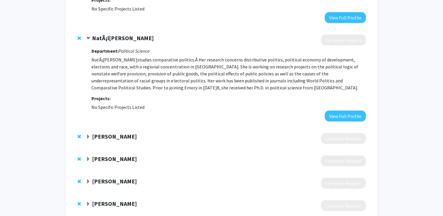
scroll to position [1825, 0]
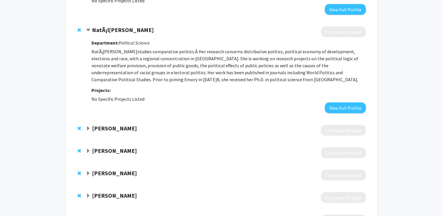
click at [96, 125] on strong "John W. Patty" at bounding box center [114, 128] width 45 height 7
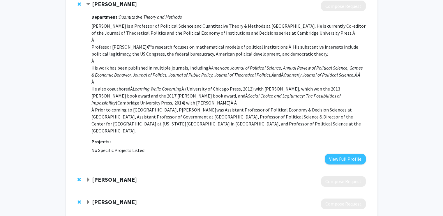
scroll to position [1950, 0]
click at [107, 175] on strong "Elizabeth Penn" at bounding box center [114, 178] width 45 height 7
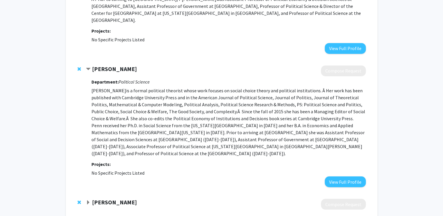
scroll to position [2080, 0]
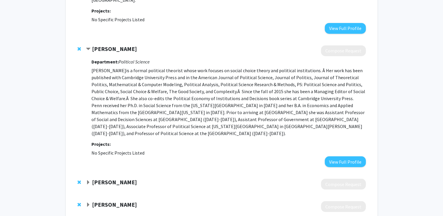
click at [107, 173] on div "Eric Reinhardt Compose Request" at bounding box center [222, 184] width 300 height 22
click at [109, 178] on strong "Eric Reinhardt" at bounding box center [114, 181] width 45 height 7
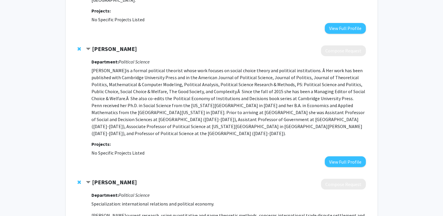
scroll to position [2174, 0]
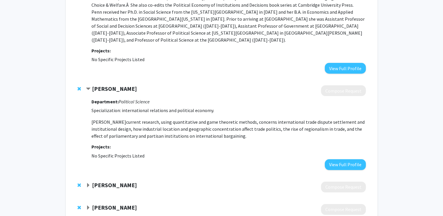
click at [109, 181] on strong "Miguel Rueda" at bounding box center [114, 184] width 45 height 7
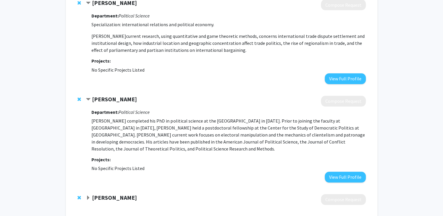
scroll to position [2291, 0]
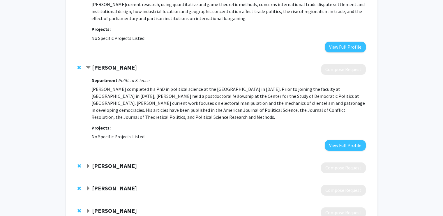
click at [105, 162] on strong "Jennifer Gandhi" at bounding box center [114, 165] width 45 height 7
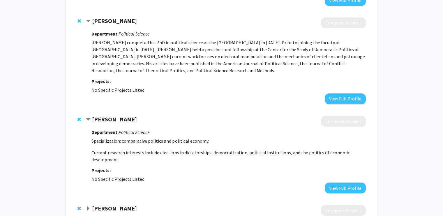
scroll to position [2340, 0]
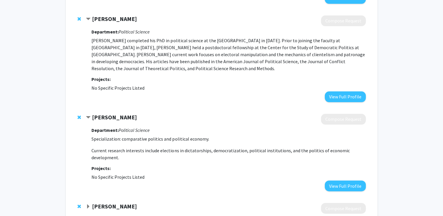
click at [112, 203] on strong "Jeffrey Staton" at bounding box center [114, 206] width 45 height 7
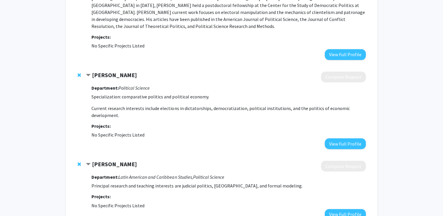
scroll to position [2383, 0]
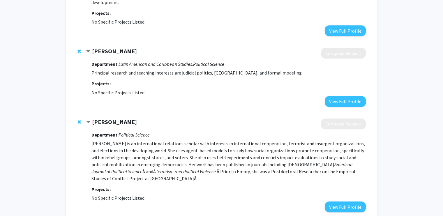
scroll to position [2499, 0]
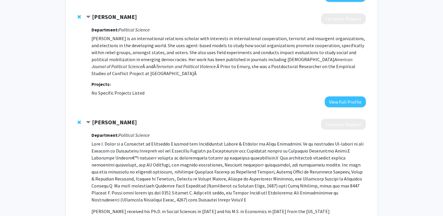
scroll to position [2643, 0]
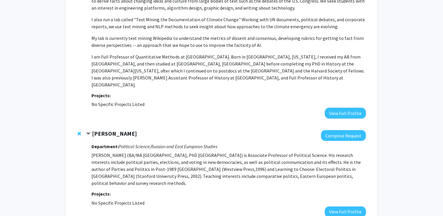
scroll to position [0, 0]
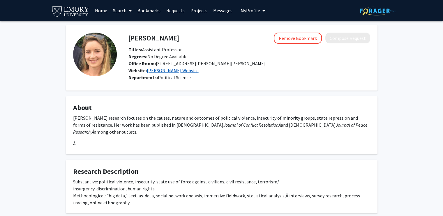
click at [176, 70] on link "Emily Gade's Website" at bounding box center [173, 71] width 52 height 6
click at [243, 11] on span "My Profile" at bounding box center [250, 11] width 20 height 6
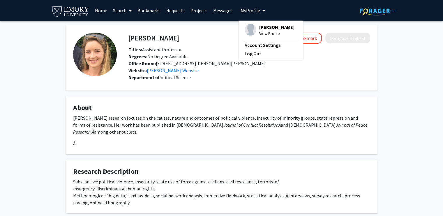
click at [243, 11] on span "My Profile" at bounding box center [250, 11] width 20 height 6
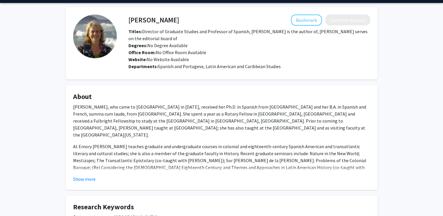
scroll to position [18, 0]
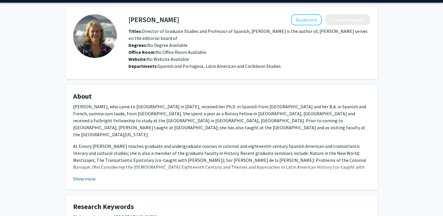
click at [86, 180] on button "Show more" at bounding box center [84, 178] width 22 height 7
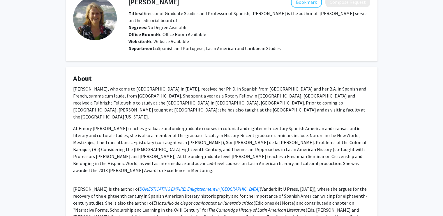
scroll to position [0, 0]
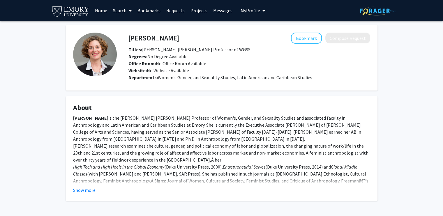
scroll to position [21, 0]
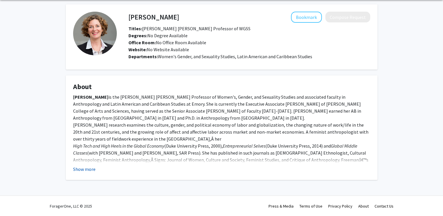
click at [77, 169] on button "Show more" at bounding box center [84, 169] width 22 height 7
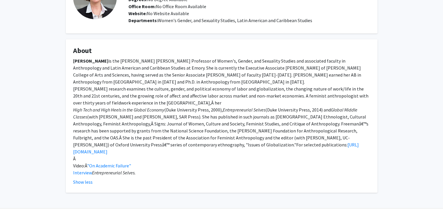
scroll to position [57, 0]
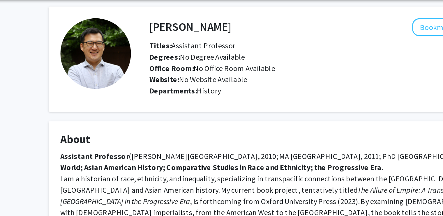
scroll to position [21, 0]
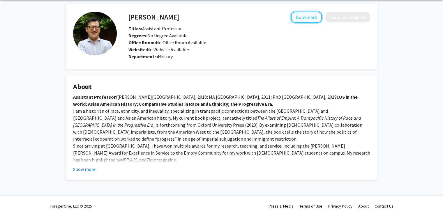
click at [301, 20] on button "Bookmark" at bounding box center [306, 17] width 31 height 11
